Goal: Find specific page/section: Find specific page/section

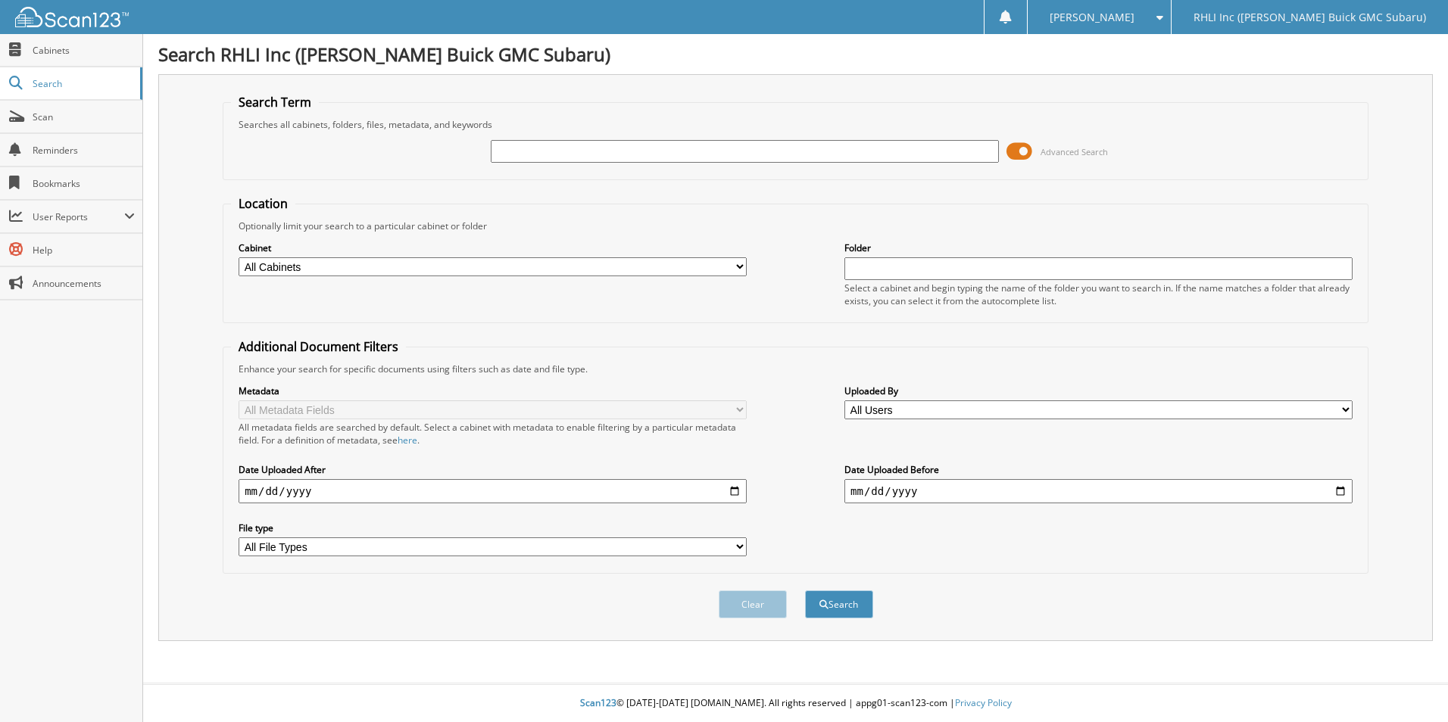
click at [610, 152] on input "text" at bounding box center [745, 151] width 508 height 23
type input "S25897"
click at [805, 591] on button "Search" at bounding box center [839, 605] width 68 height 28
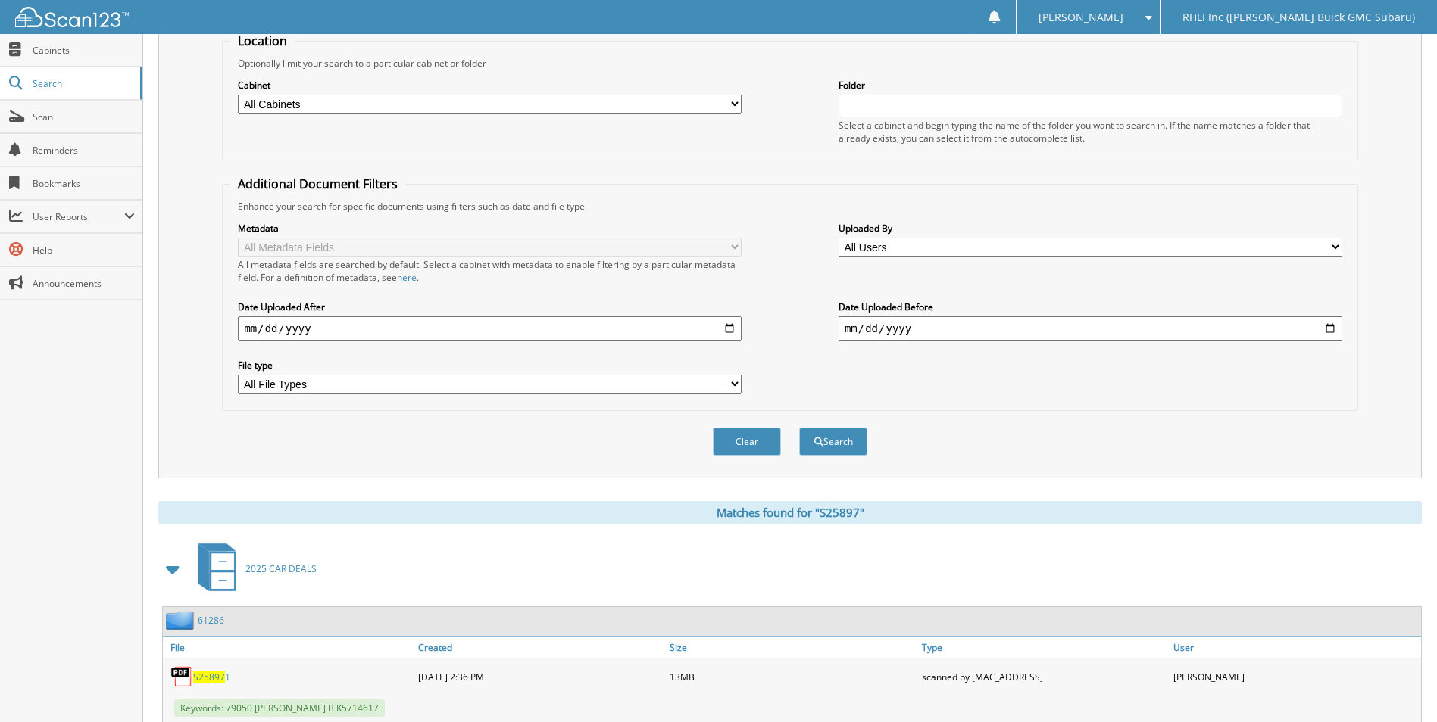
scroll to position [530, 0]
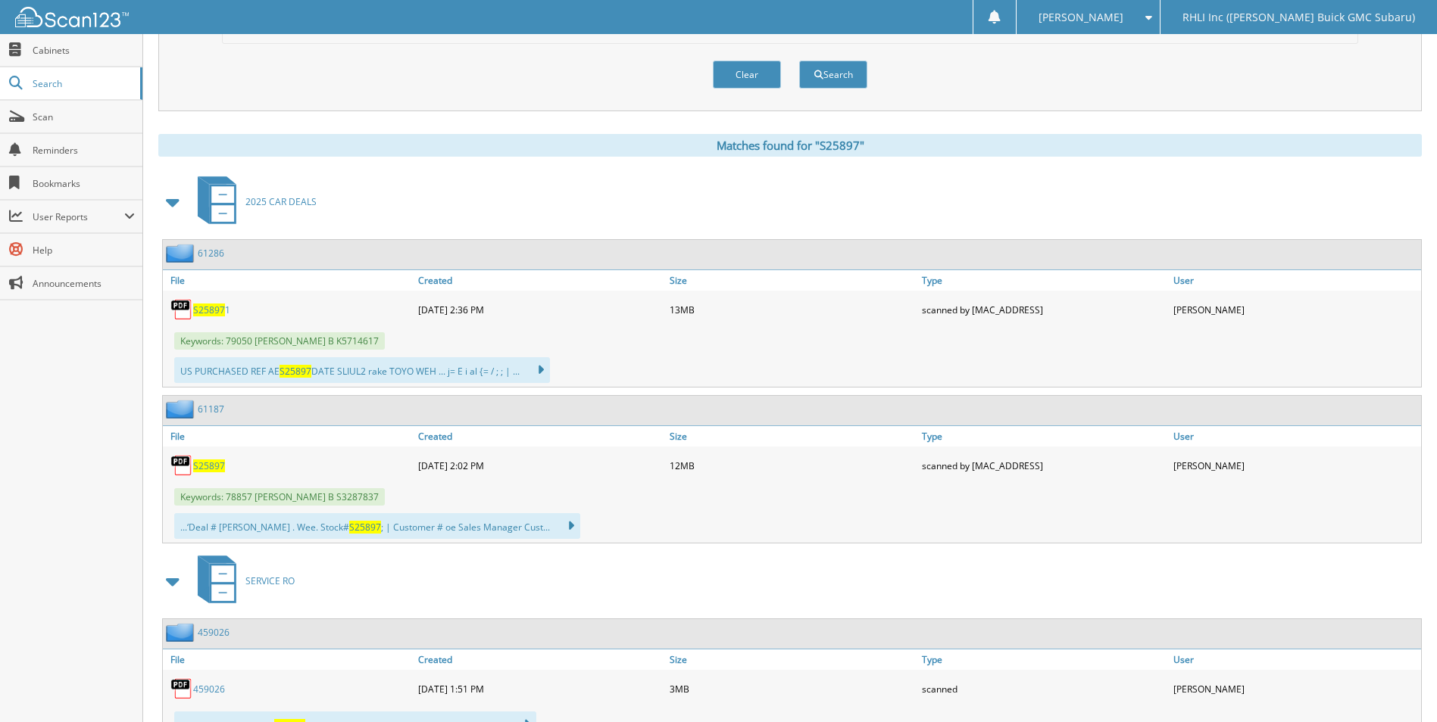
click at [213, 468] on span "S25897" at bounding box center [209, 466] width 32 height 13
click at [50, 82] on span "Search" at bounding box center [83, 83] width 100 height 13
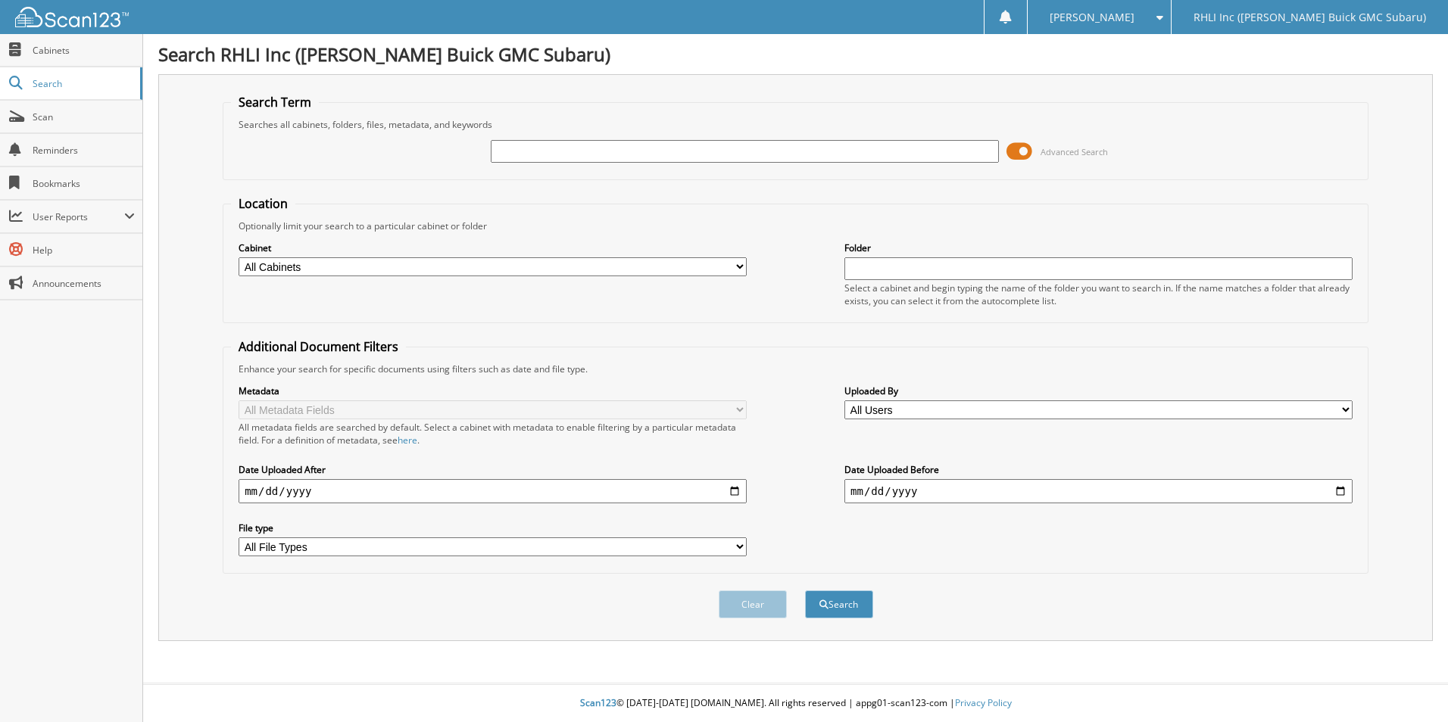
click at [570, 155] on input "text" at bounding box center [745, 151] width 508 height 23
type input "S258171"
click at [805, 591] on button "Search" at bounding box center [839, 605] width 68 height 28
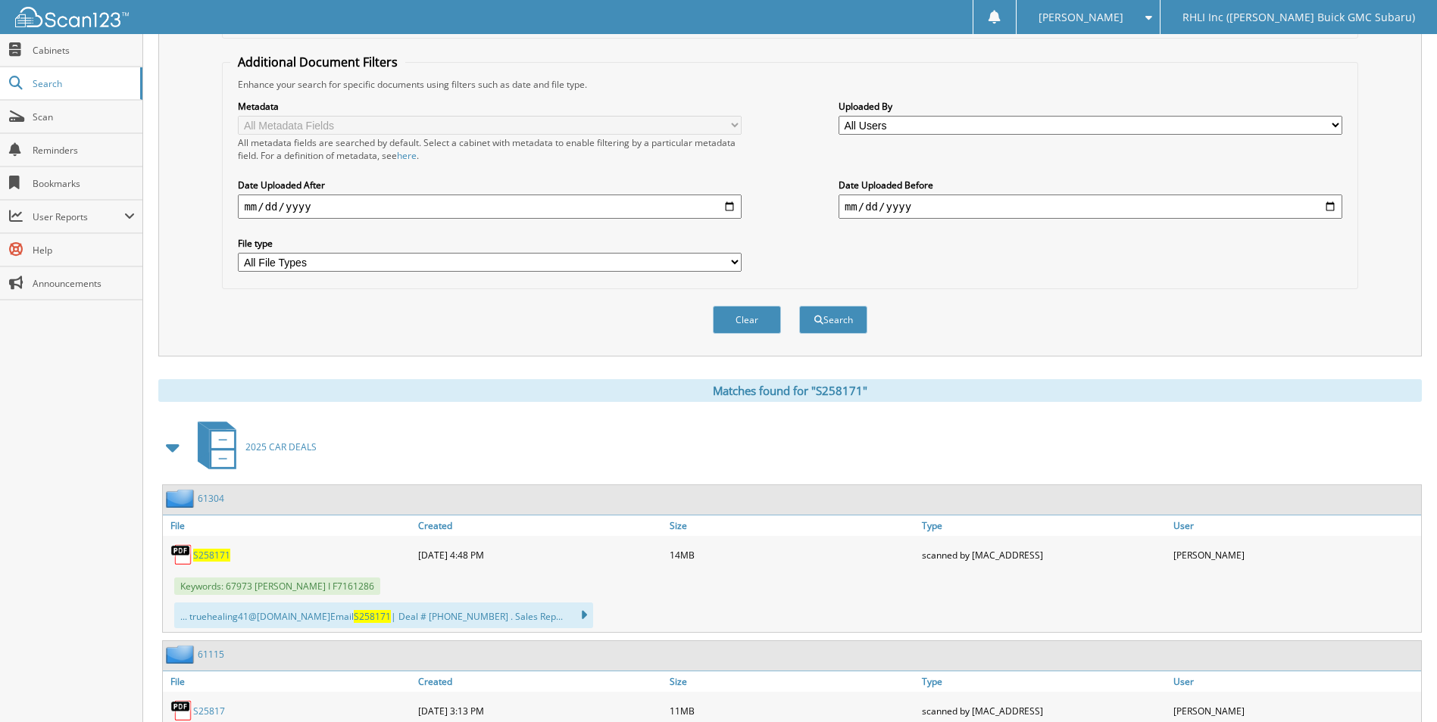
scroll to position [379, 0]
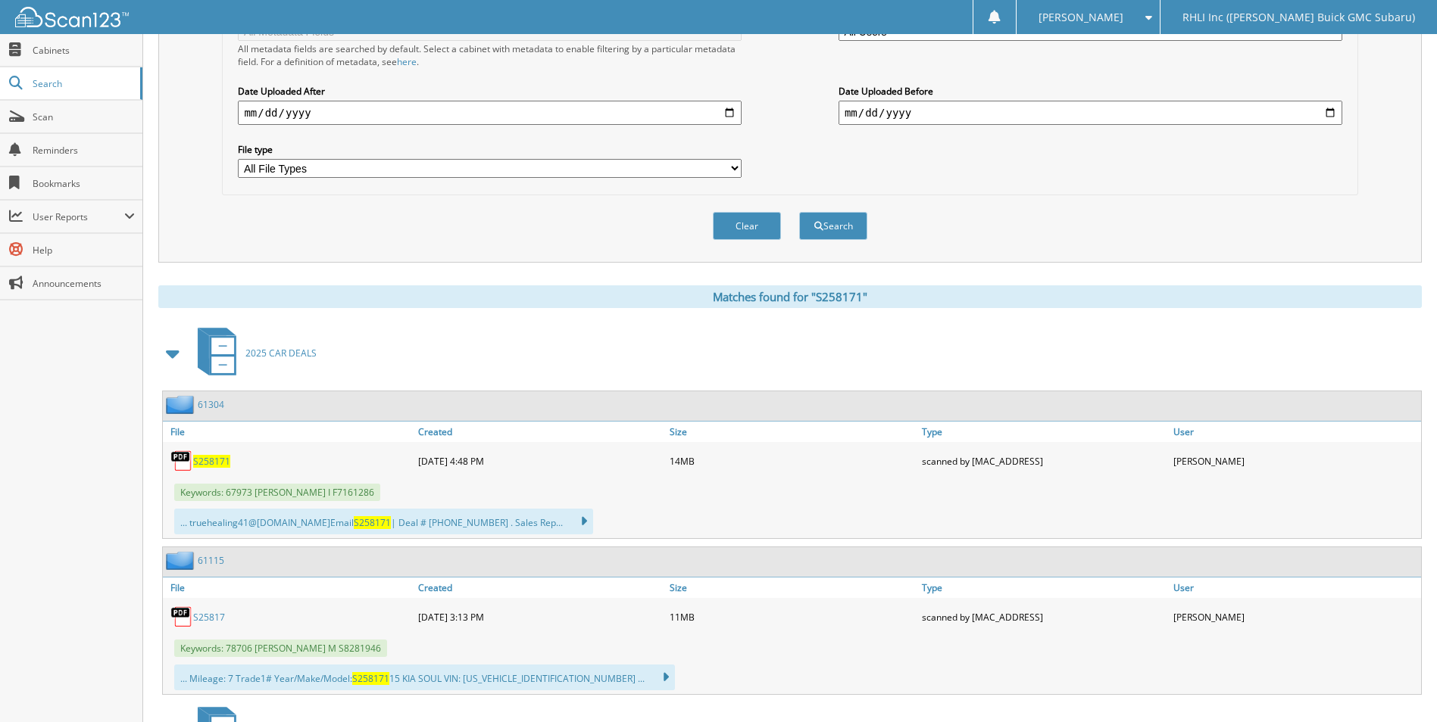
click at [206, 460] on span "S258171" at bounding box center [211, 461] width 37 height 13
